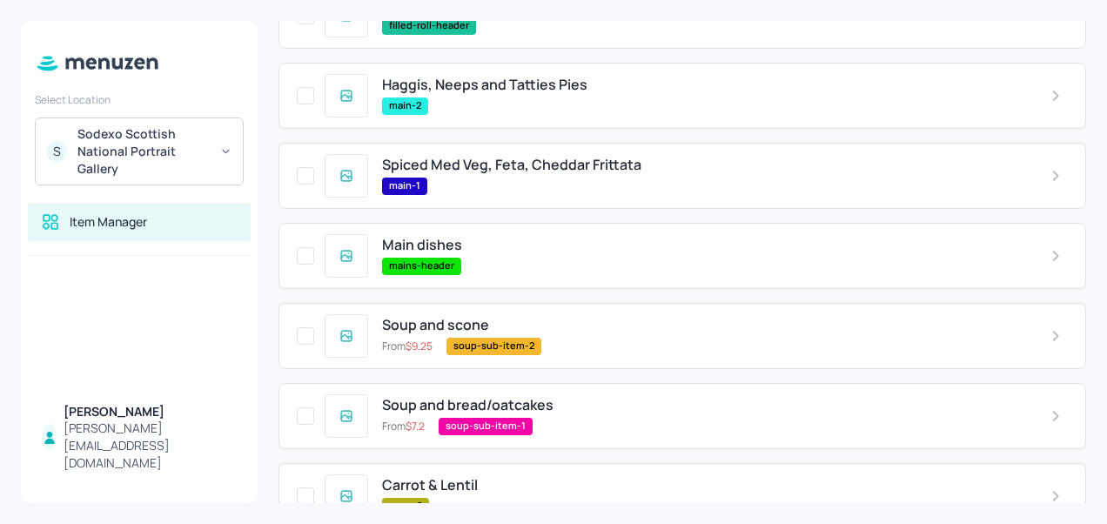
scroll to position [622, 0]
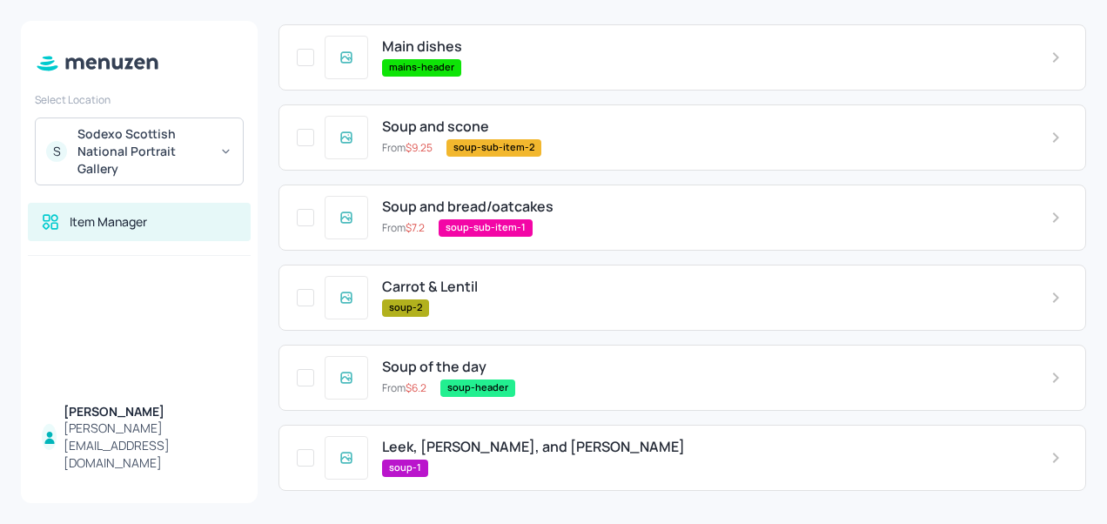
click at [465, 463] on div "soup-1" at bounding box center [702, 468] width 641 height 17
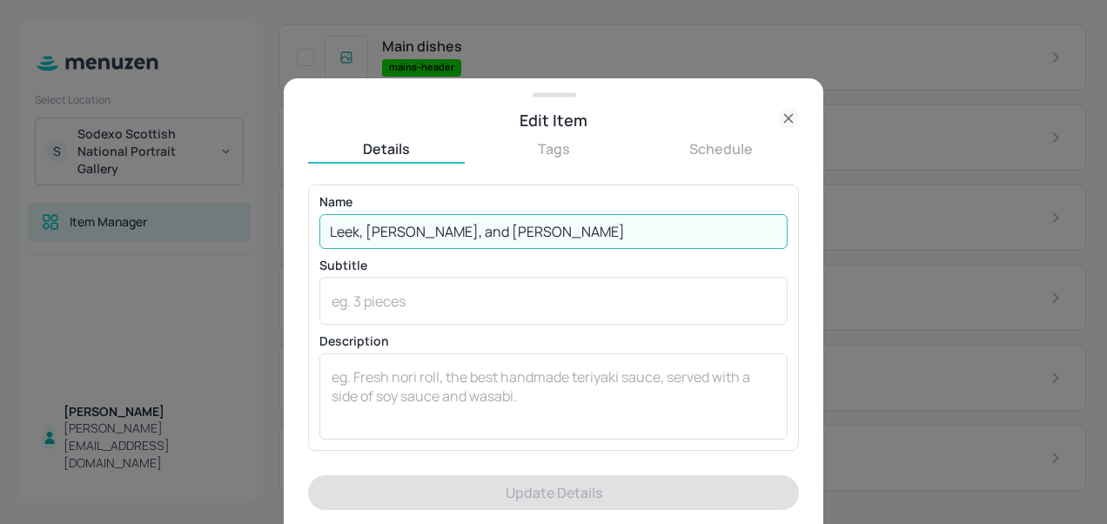
drag, startPoint x: 536, startPoint y: 224, endPoint x: 324, endPoint y: 228, distance: 212.5
click at [324, 228] on input "Leek, Potato, and Coriander" at bounding box center [554, 231] width 468 height 35
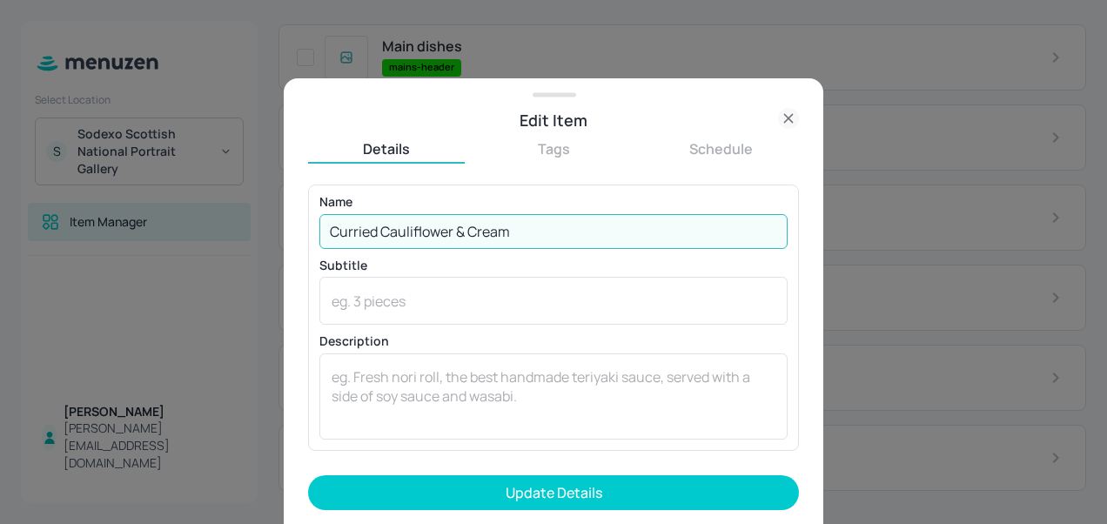
type input "Curried Cauliflower & Cream"
click at [308, 475] on button "Update Details" at bounding box center [553, 492] width 491 height 35
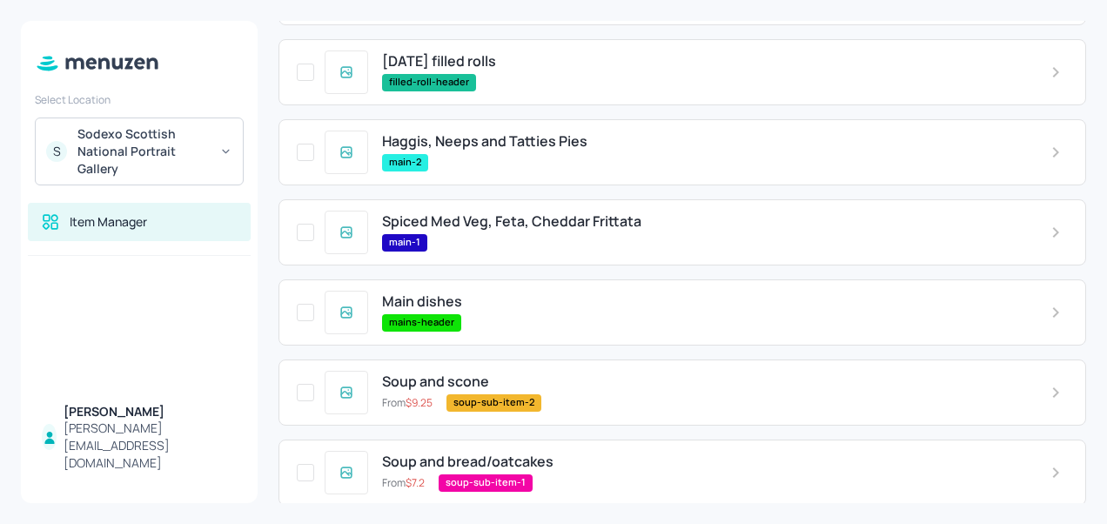
scroll to position [369, 0]
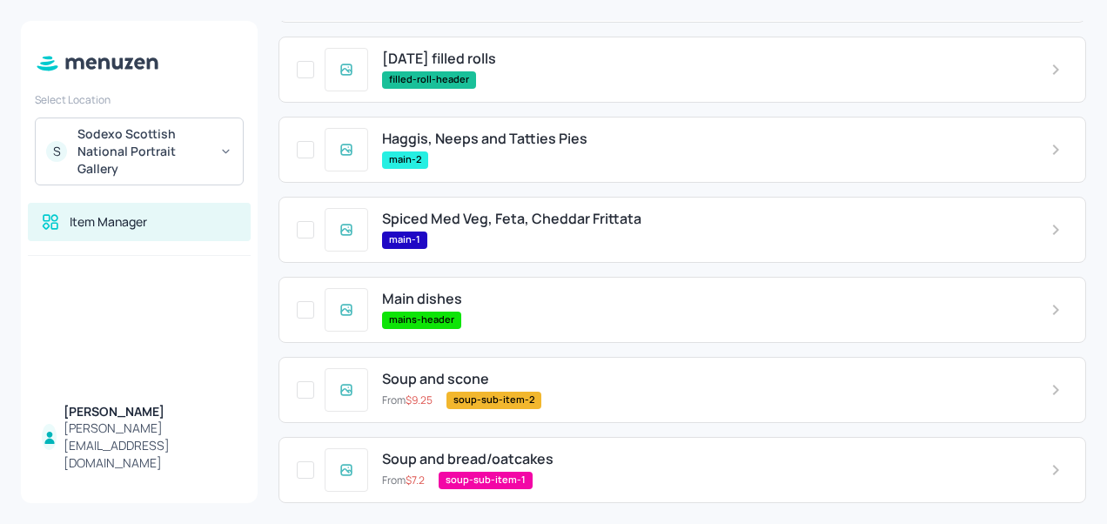
click at [507, 134] on span "Haggis, Neeps and Tatties Pies" at bounding box center [484, 139] width 205 height 17
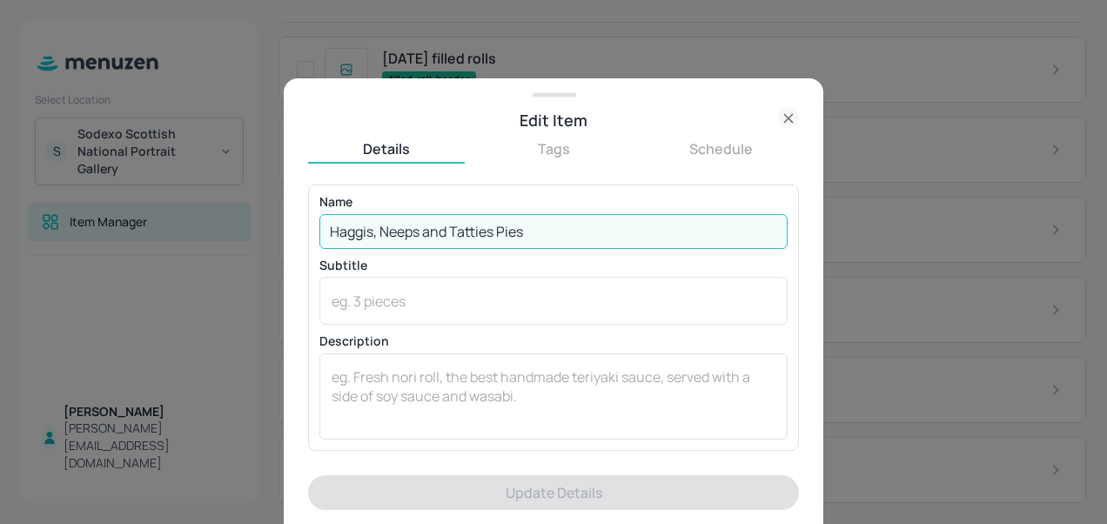
drag, startPoint x: 576, startPoint y: 239, endPoint x: 315, endPoint y: 239, distance: 261.2
click at [315, 239] on div "Name Haggis, Neeps and Tatties Pies ​ Subtitle x ​ Description x ​" at bounding box center [553, 318] width 491 height 266
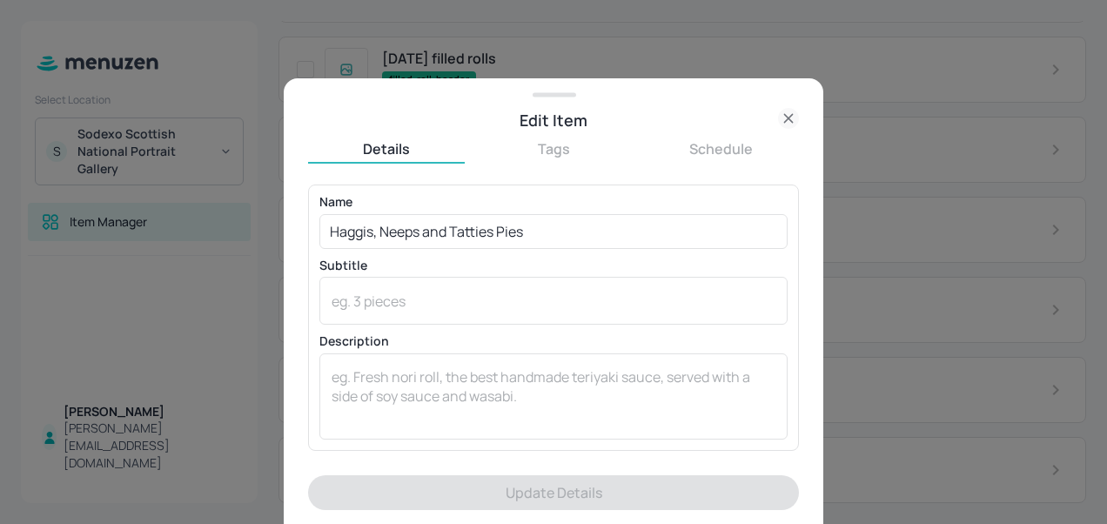
click at [315, 239] on div "Name Haggis, Neeps and Tatties Pies ​ Subtitle x ​ Description x ​" at bounding box center [553, 318] width 491 height 266
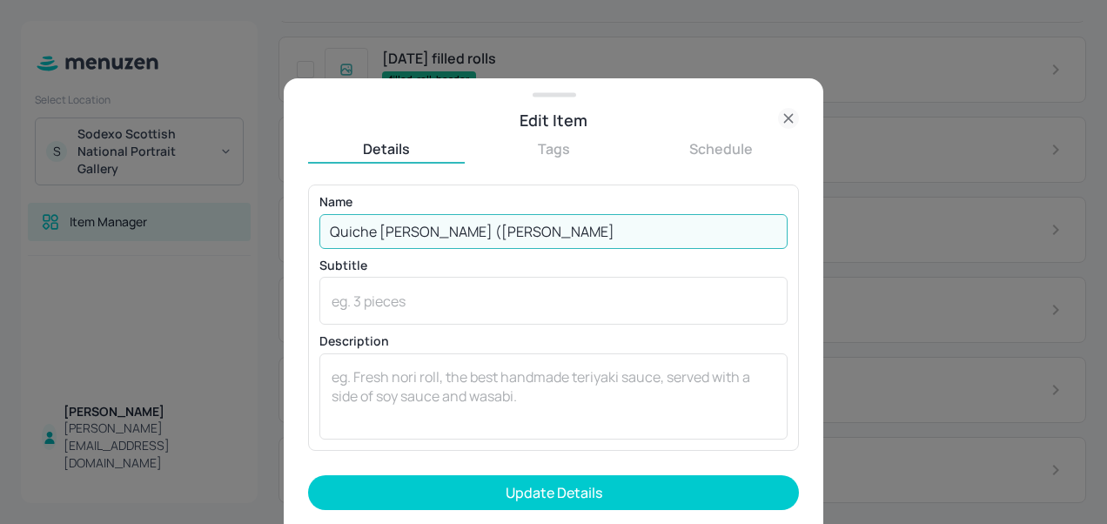
click at [526, 223] on input "Quiche Lorraine (Bacon, Gr" at bounding box center [554, 231] width 468 height 35
click at [477, 233] on input "Quiche Lorraine (Bacon, Gruyere cheese)" at bounding box center [554, 231] width 468 height 35
click at [553, 232] on input "Quiche Lorraine (Bacon & Gruyere cheese)" at bounding box center [554, 231] width 468 height 35
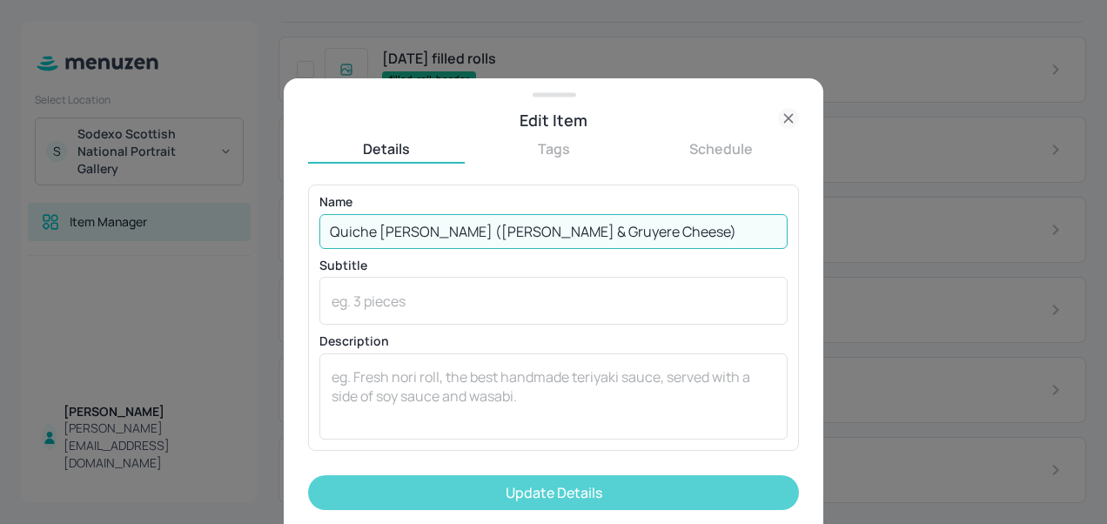
type input "Quiche Lorraine (Bacon & Gruyere Cheese)"
click at [474, 491] on button "Update Details" at bounding box center [553, 492] width 491 height 35
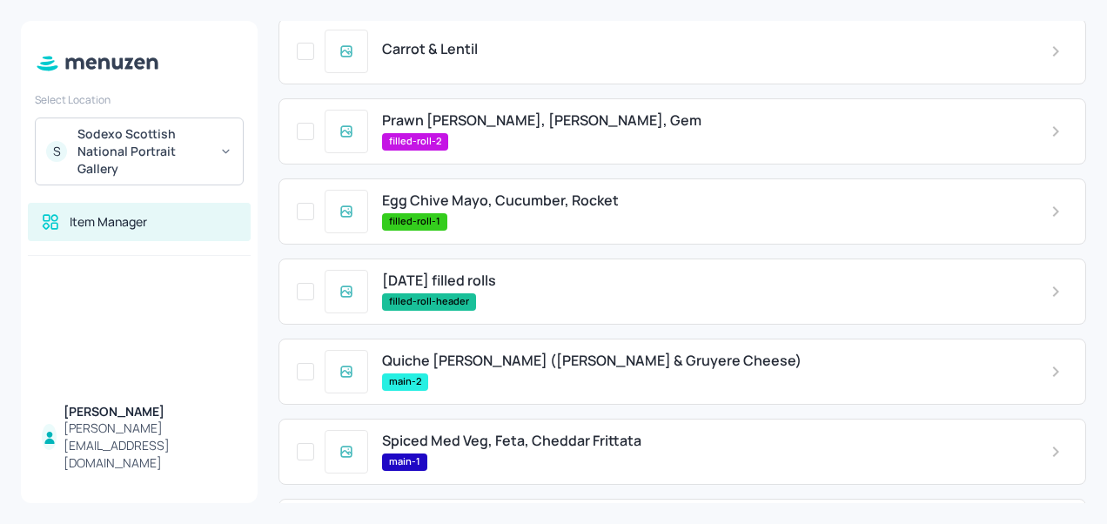
scroll to position [144, 0]
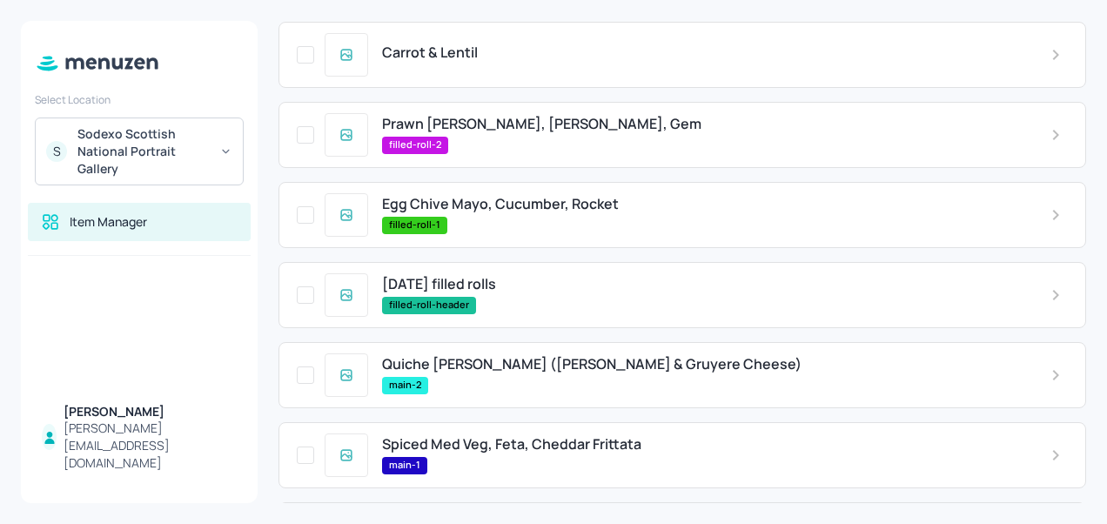
click at [530, 212] on span "Egg Chive Mayo, Cucumber, Rocket" at bounding box center [500, 204] width 237 height 17
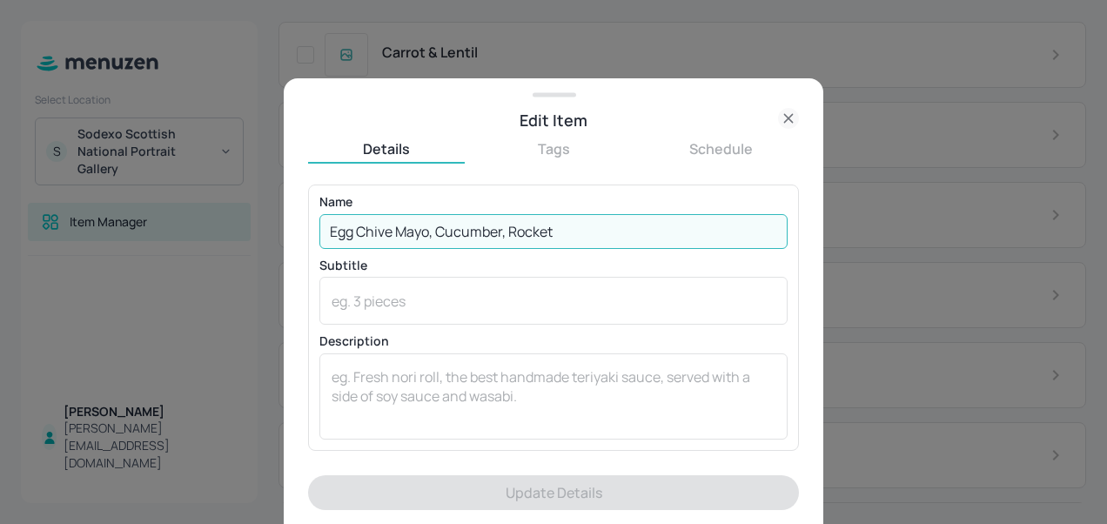
drag, startPoint x: 564, startPoint y: 226, endPoint x: 277, endPoint y: 225, distance: 287.3
click at [277, 225] on div "Edit Item Details Tags Schedule Name Egg Chive Mayo, Cucumber, Rocket ​ Subtitl…" at bounding box center [553, 262] width 1107 height 524
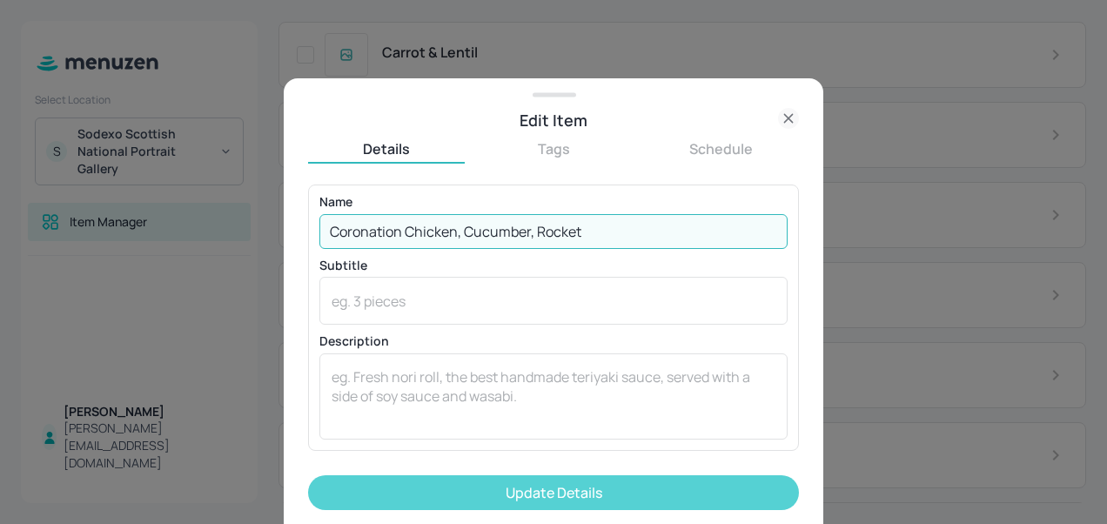
type input "Coronation Chicken, Cucumber, Rocket"
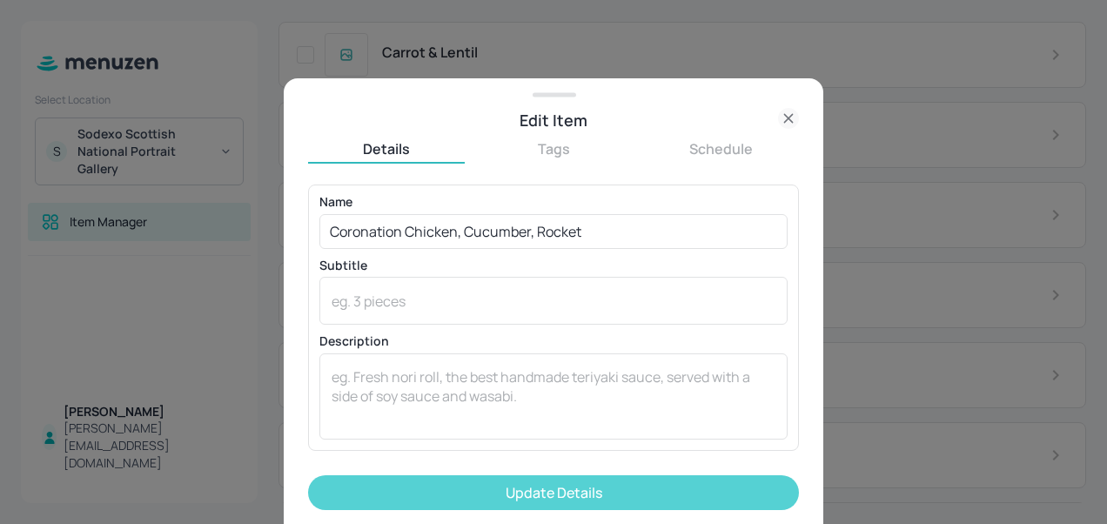
click at [487, 493] on button "Update Details" at bounding box center [553, 492] width 491 height 35
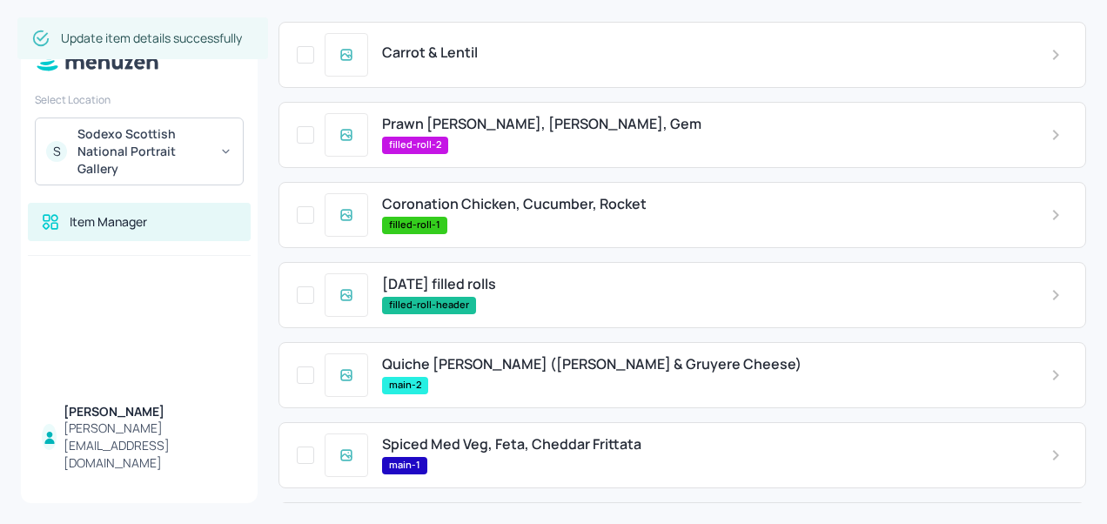
click at [520, 124] on span "Prawn Mari Rose, Tomato, Gem" at bounding box center [542, 124] width 320 height 17
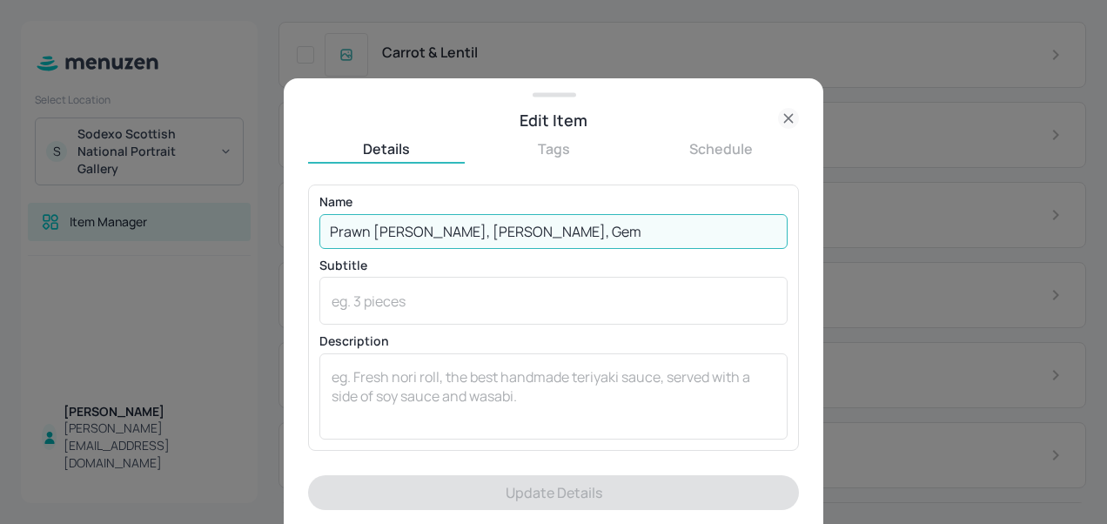
drag, startPoint x: 569, startPoint y: 234, endPoint x: 322, endPoint y: 237, distance: 247.3
click at [322, 237] on input "Prawn Mari Rose, Tomato, Gem" at bounding box center [554, 231] width 468 height 35
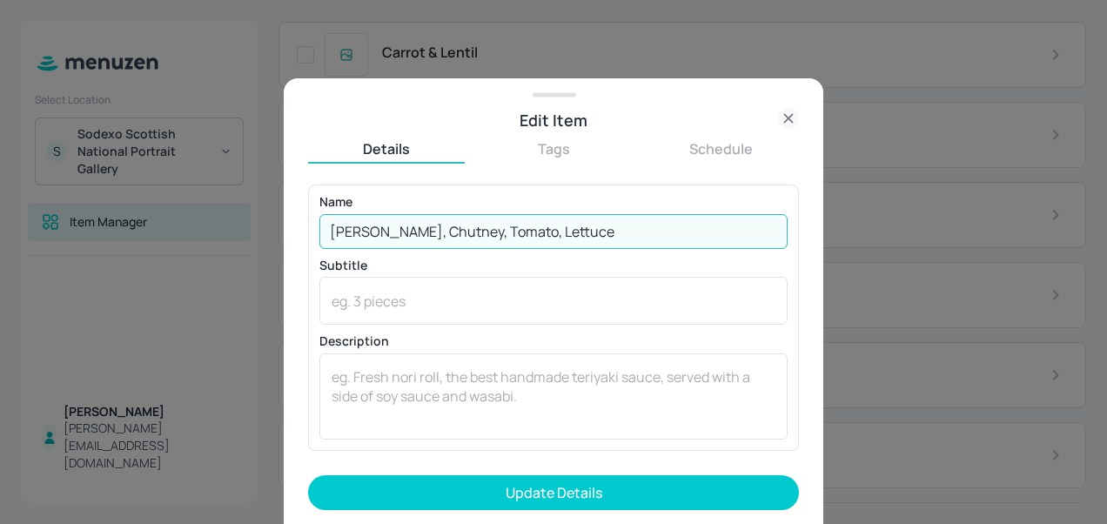
type input "Brie, Chutney, Tomato, Lettuce"
click at [308, 475] on button "Update Details" at bounding box center [553, 492] width 491 height 35
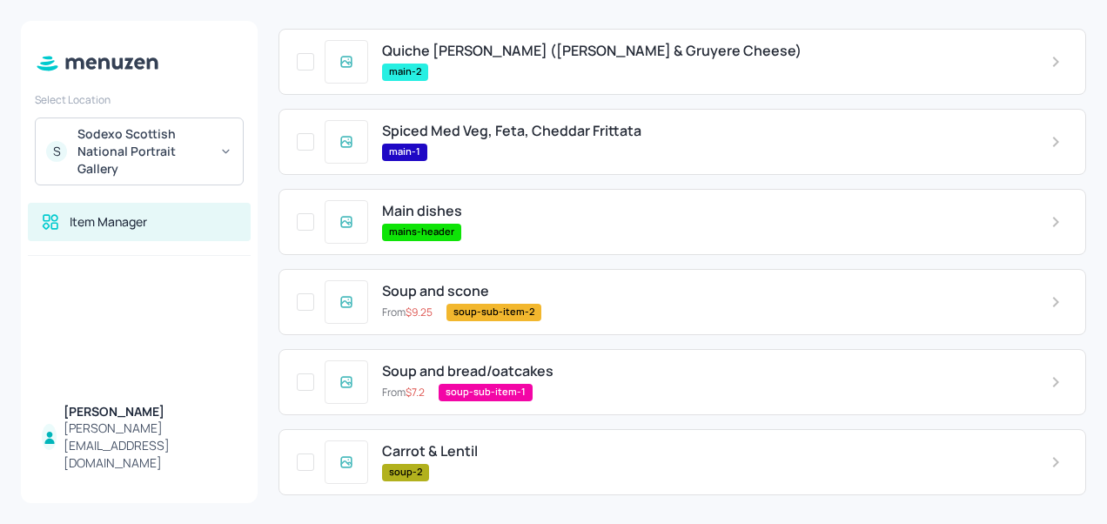
scroll to position [622, 0]
